Goal: Task Accomplishment & Management: Manage account settings

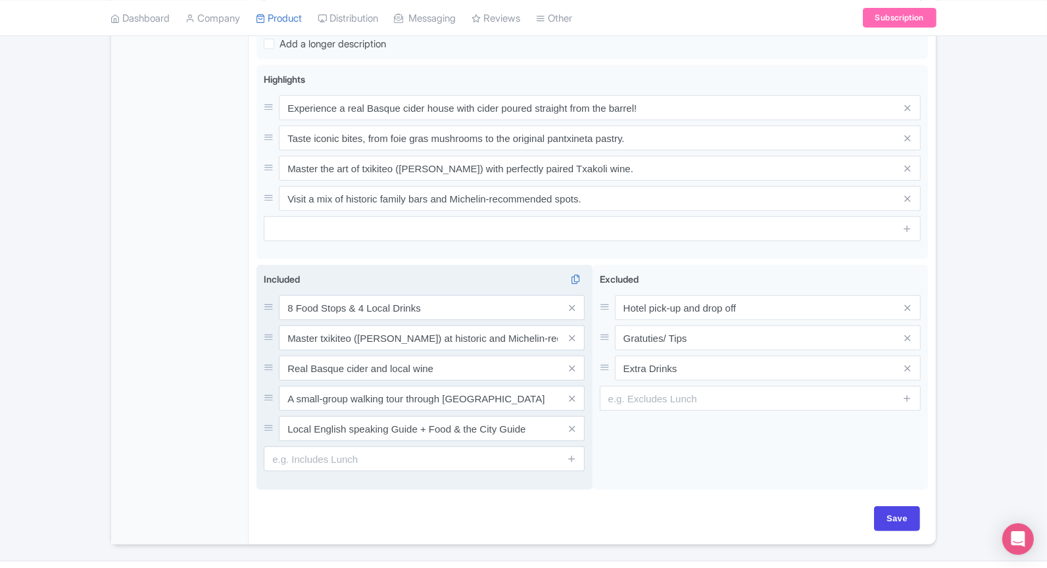
scroll to position [555, 0]
click at [891, 524] on input "Save" at bounding box center [897, 519] width 46 height 25
type input "Saving..."
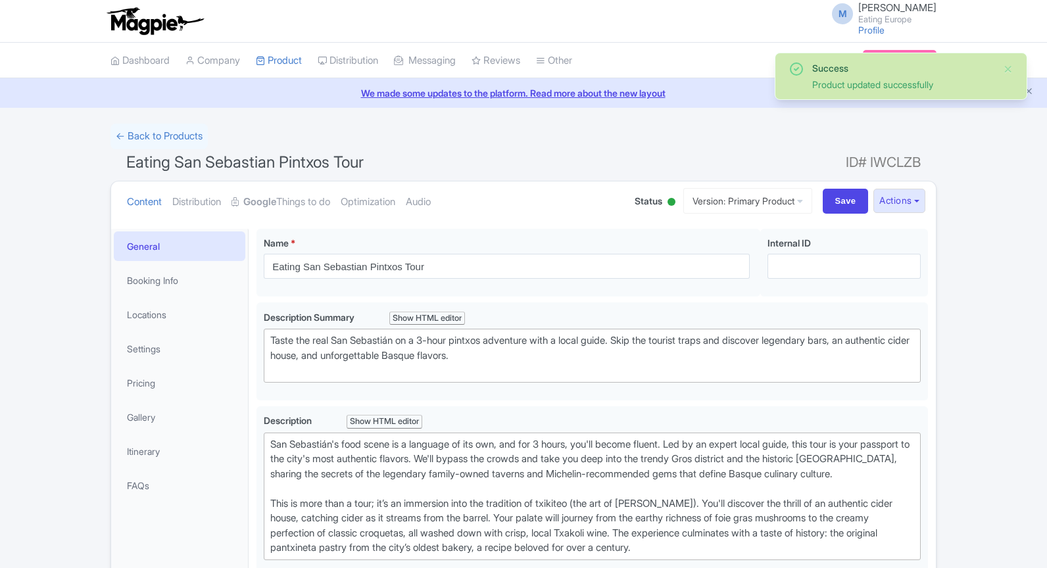
scroll to position [228, 0]
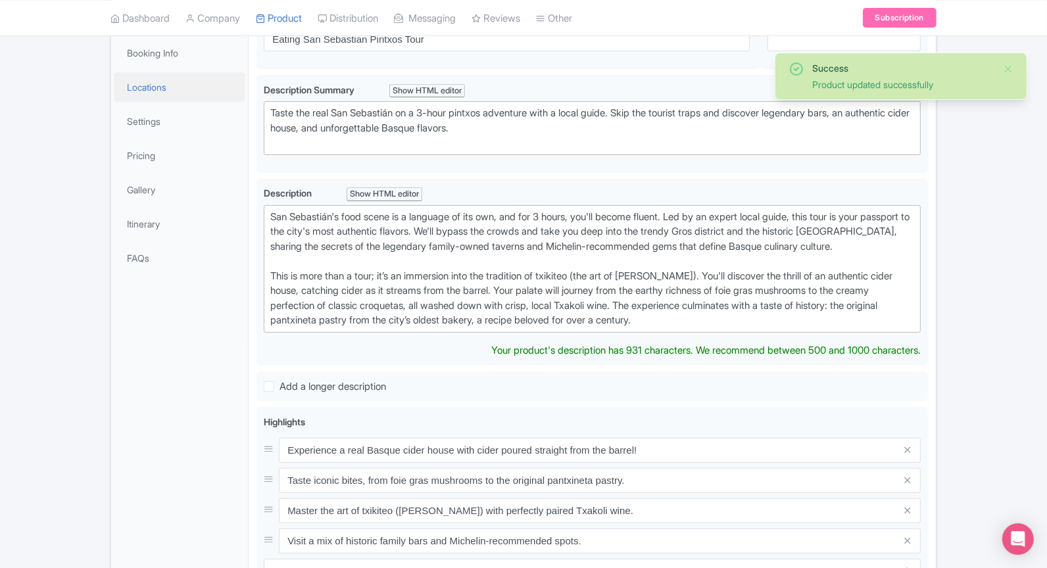
click at [176, 88] on link "Locations" at bounding box center [180, 87] width 132 height 30
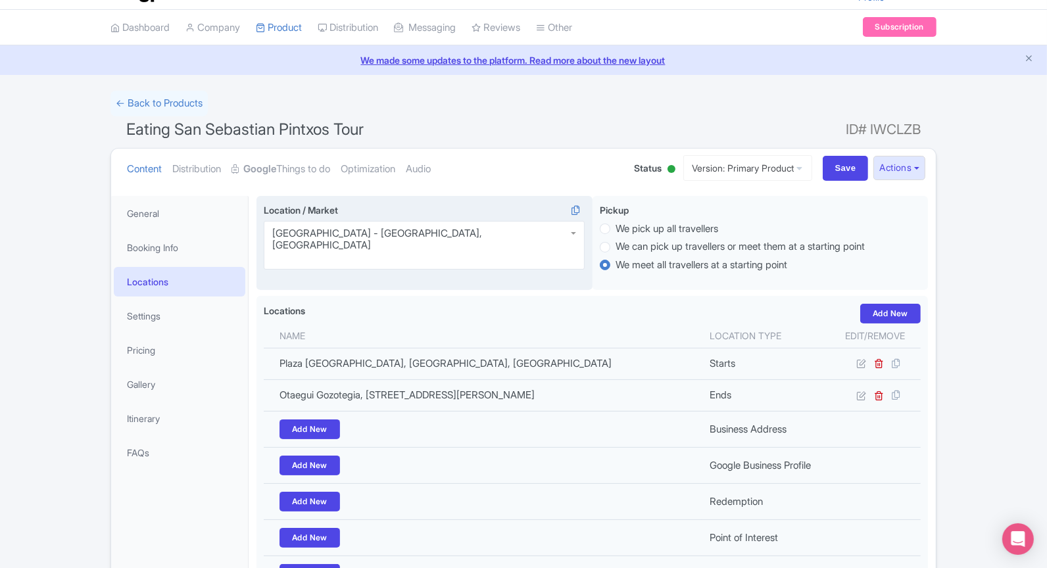
scroll to position [35, 0]
